Goal: Find specific page/section: Find specific page/section

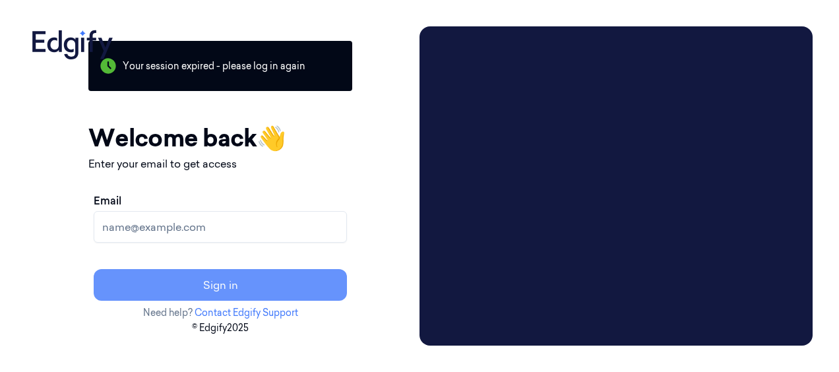
click at [325, 277] on button "Sign in" at bounding box center [220, 285] width 253 height 32
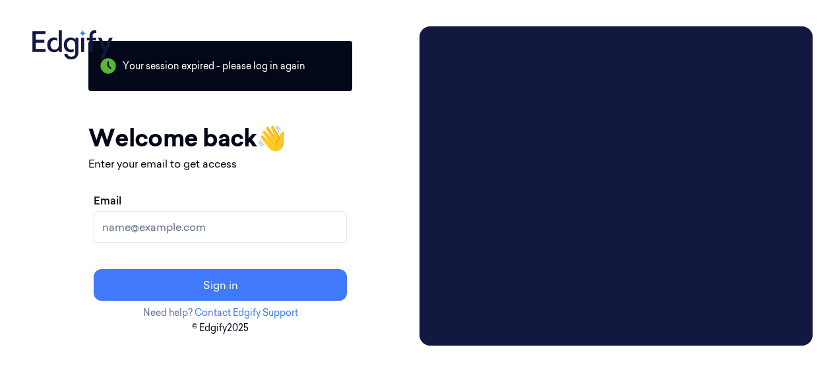
click at [254, 220] on input "Email" at bounding box center [220, 227] width 253 height 32
type input "sanjana.karan@wholefoods.com"
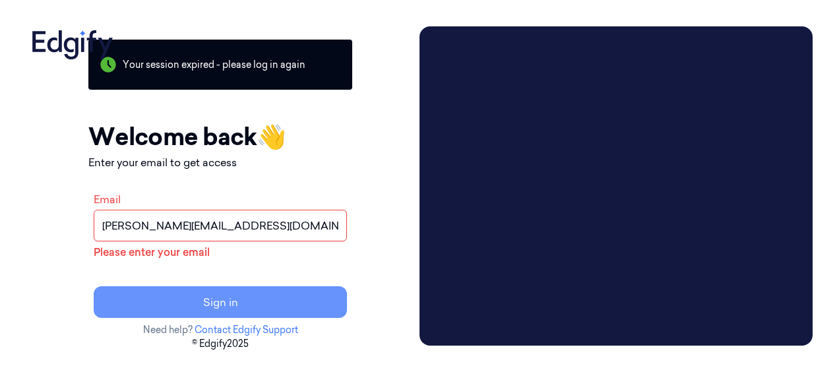
click at [264, 311] on button "Sign in" at bounding box center [220, 302] width 253 height 32
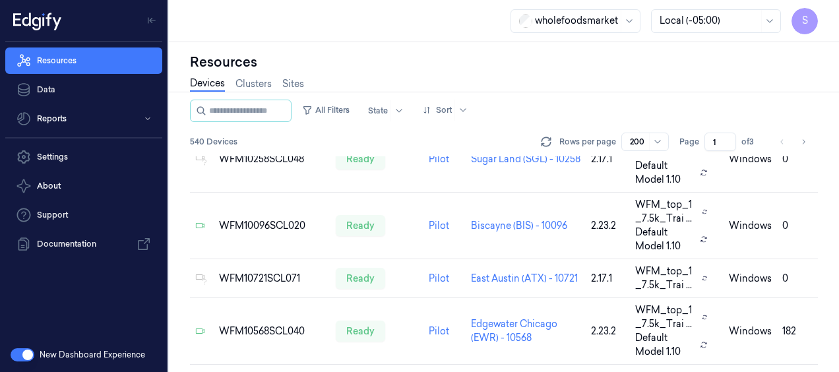
scroll to position [2083, 0]
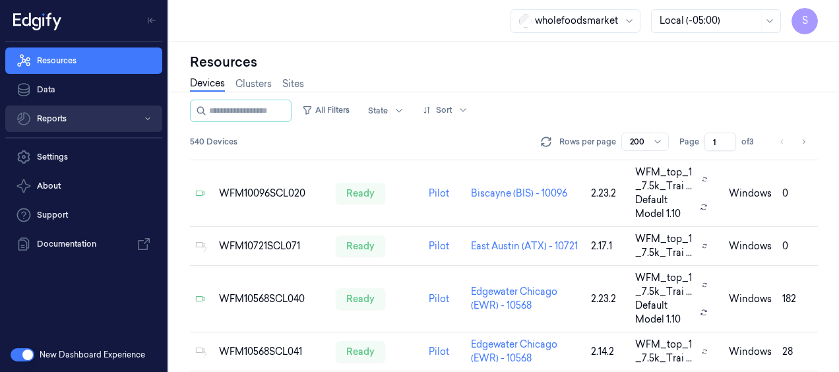
click at [63, 119] on button "Reports" at bounding box center [83, 119] width 157 height 26
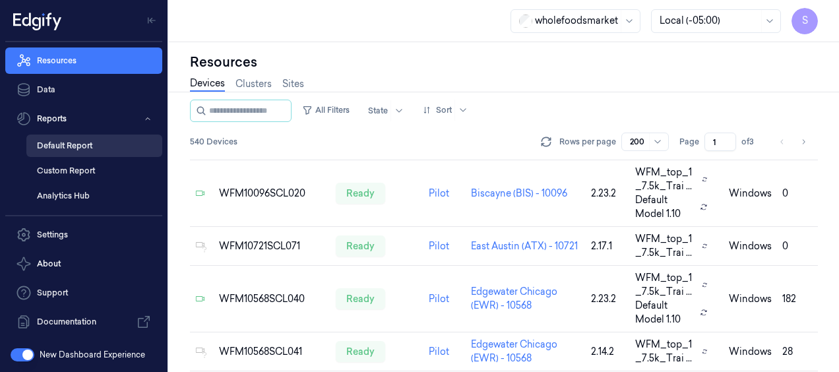
click at [54, 150] on link "Default Report" at bounding box center [94, 146] width 136 height 22
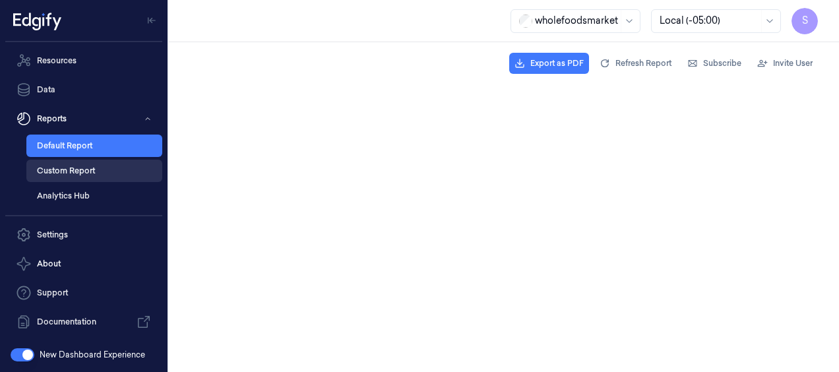
click at [84, 170] on link "Custom Report" at bounding box center [94, 171] width 136 height 22
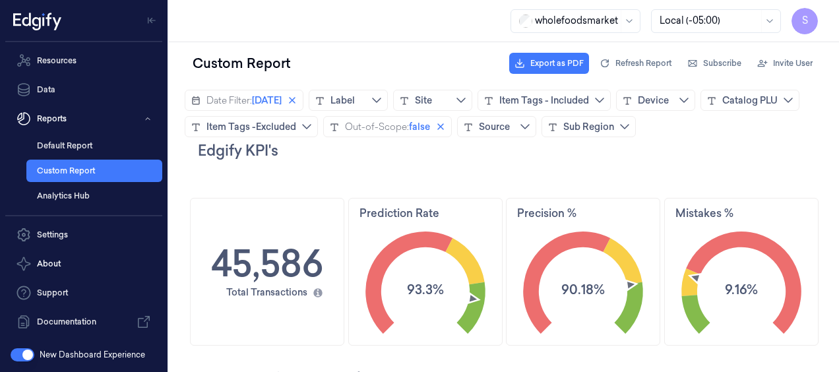
scroll to position [102, 0]
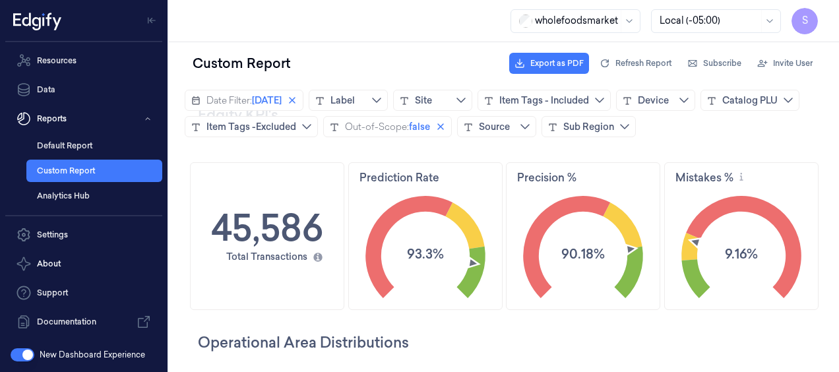
click at [704, 185] on div "Mistakes %" at bounding box center [741, 176] width 153 height 26
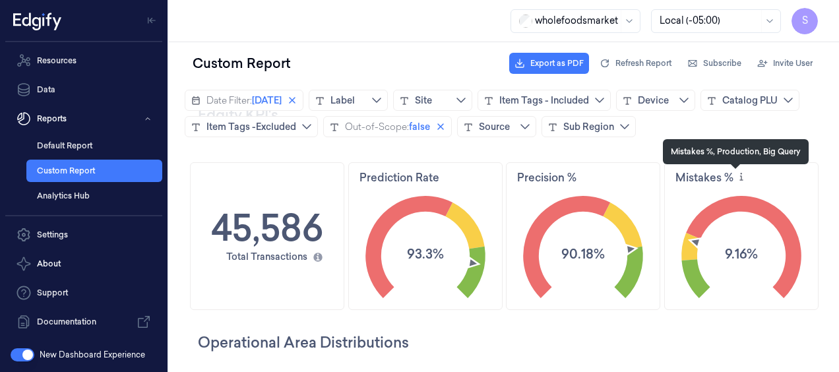
click at [736, 176] on icon "info icon" at bounding box center [741, 177] width 11 height 11
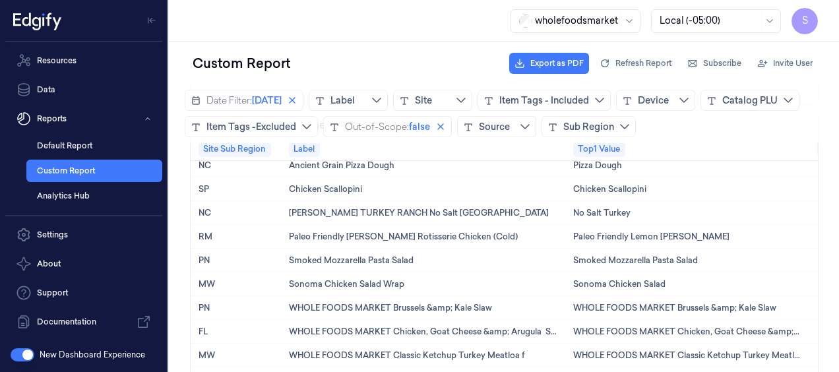
scroll to position [1531, 0]
